Goal: Find specific page/section: Find specific page/section

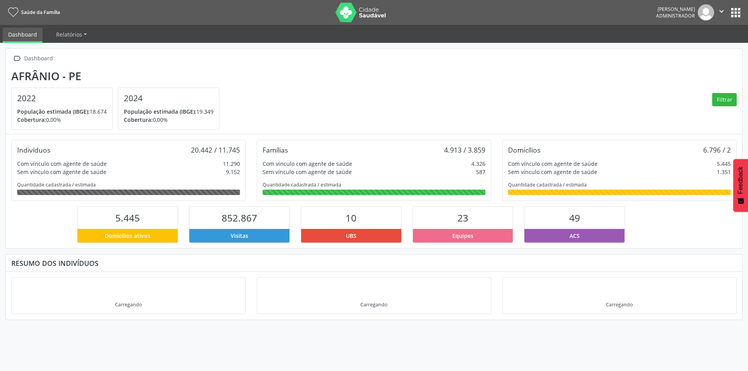
click at [734, 12] on button "apps" at bounding box center [736, 13] width 14 height 14
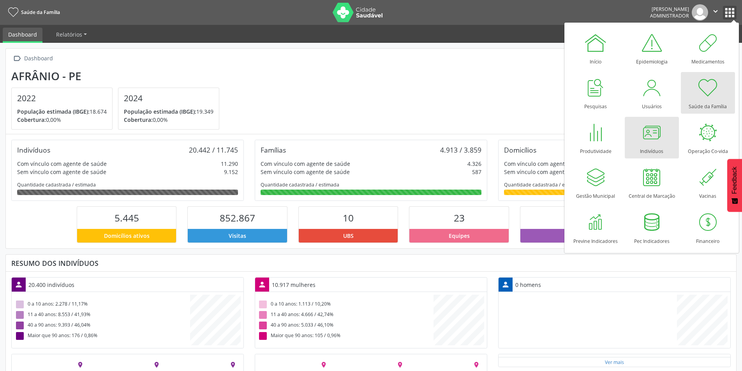
scroll to position [129, 243]
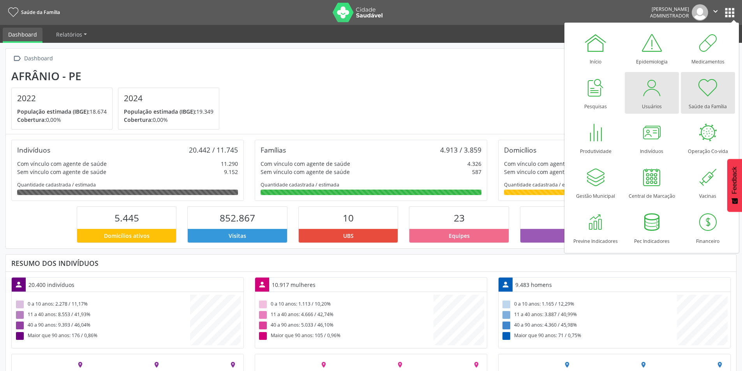
click at [648, 97] on div at bounding box center [651, 87] width 23 height 23
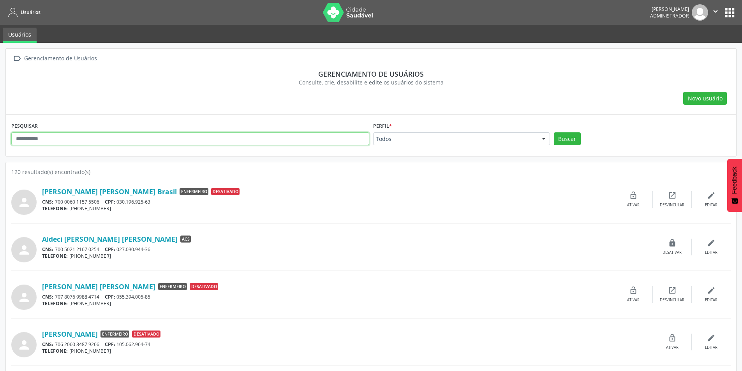
click at [65, 141] on input "text" at bounding box center [190, 138] width 358 height 13
type input "****"
click at [566, 136] on button "Buscar" at bounding box center [567, 138] width 27 height 13
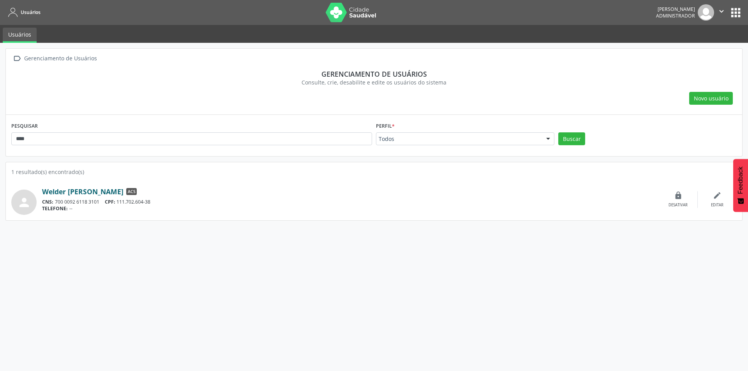
click at [100, 192] on link "Welder Jeferson Ferreira Rocha" at bounding box center [82, 191] width 81 height 9
